Goal: Task Accomplishment & Management: Manage account settings

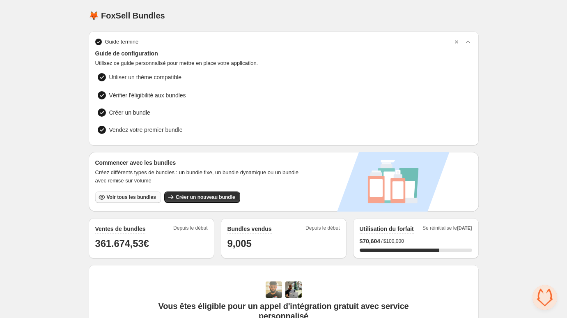
click at [120, 192] on button "Voir tous les bundles" at bounding box center [128, 197] width 66 height 12
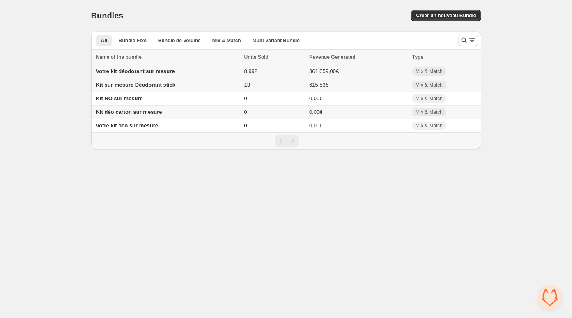
click at [185, 74] on td "Votre kit déodorant sur mesure" at bounding box center [166, 72] width 151 height 14
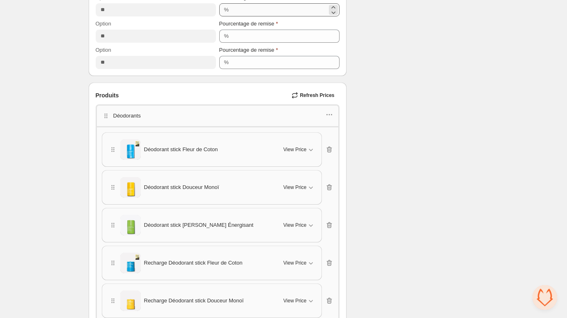
scroll to position [370, 0]
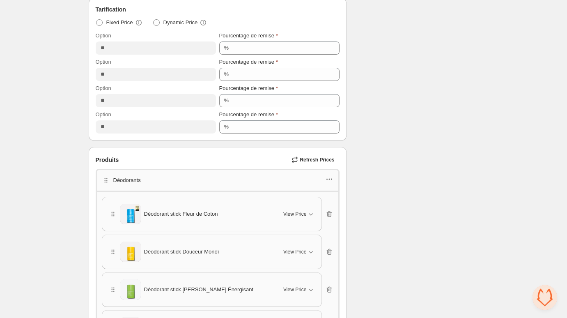
click at [327, 177] on icon "button" at bounding box center [329, 179] width 8 height 8
click at [341, 211] on button "Edit products" at bounding box center [329, 206] width 60 height 13
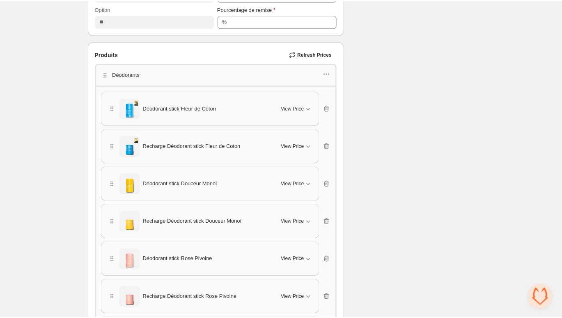
scroll to position [458, 0]
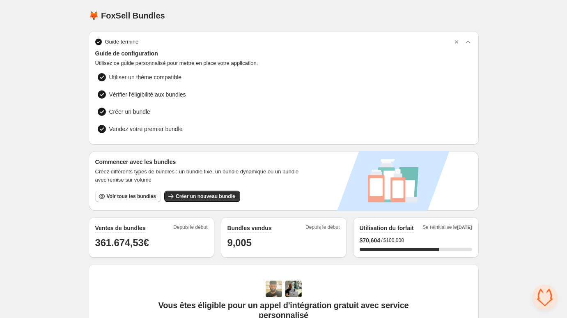
click at [131, 198] on span "Voir tous les bundles" at bounding box center [131, 196] width 49 height 7
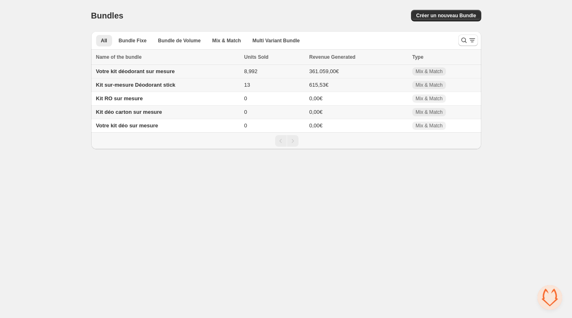
click at [146, 69] on span "Votre kit déodorant sur mesure" at bounding box center [135, 71] width 79 height 6
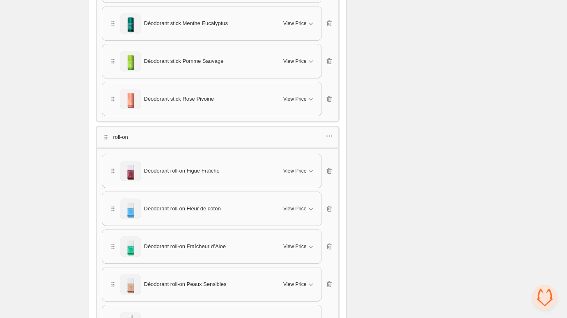
scroll to position [824, 0]
